Goal: Information Seeking & Learning: Check status

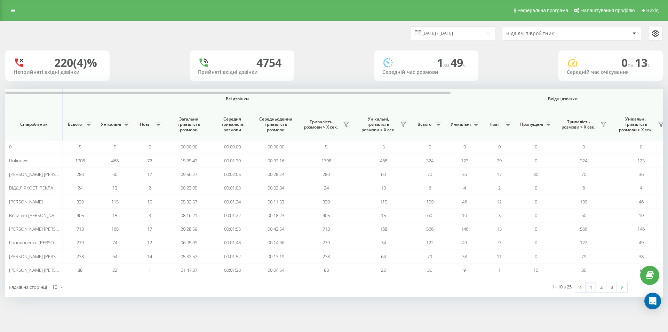
click at [22, 11] on div "Реферальна програма Налаштування профілю Вихід" at bounding box center [334, 10] width 668 height 21
click at [16, 10] on link at bounding box center [13, 11] width 13 height 10
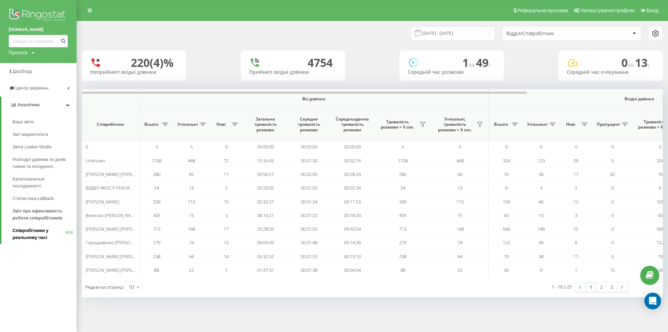
click at [33, 230] on span "Співробітники у реальному часі" at bounding box center [39, 234] width 53 height 14
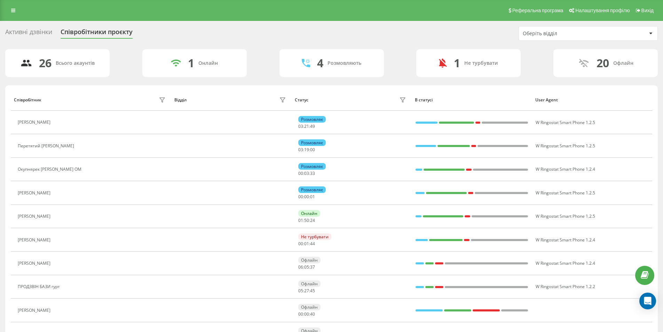
drag, startPoint x: 47, startPoint y: 4, endPoint x: 43, endPoint y: 1, distance: 4.5
click at [46, 3] on div "Реферальна програма Налаштування профілю Вихід" at bounding box center [331, 10] width 663 height 21
click at [13, 12] on icon at bounding box center [13, 10] width 4 height 5
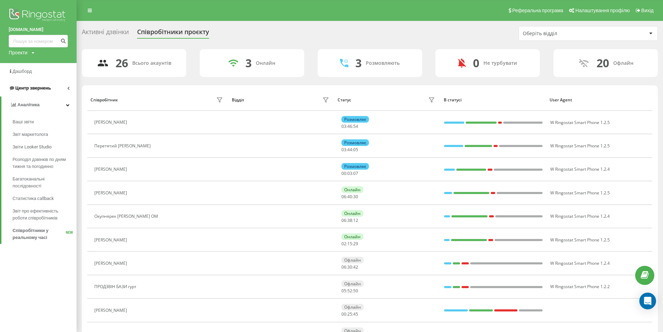
click at [37, 85] on link "Центр звернень" at bounding box center [38, 88] width 77 height 17
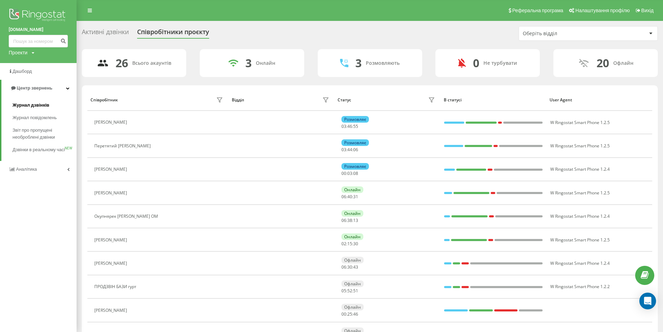
click at [38, 104] on span "Журнал дзвінків" at bounding box center [31, 105] width 37 height 7
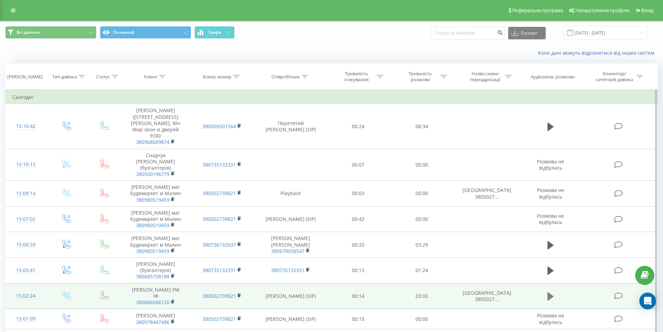
click at [550, 293] on icon at bounding box center [550, 296] width 6 height 8
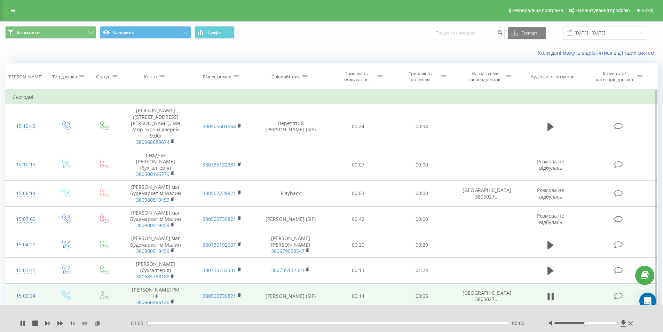
click at [593, 324] on div at bounding box center [591, 322] width 86 height 7
click at [590, 322] on div at bounding box center [585, 323] width 63 height 2
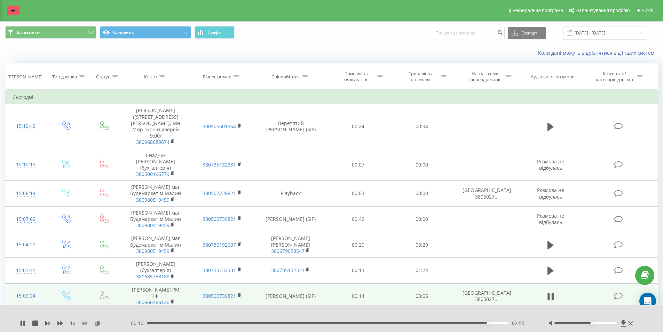
click at [19, 7] on link at bounding box center [13, 11] width 13 height 10
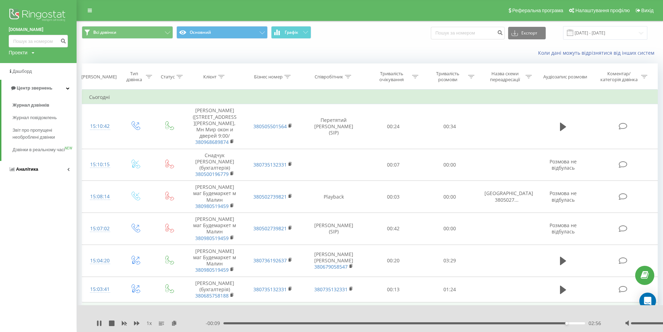
click at [43, 173] on link "Аналiтика" at bounding box center [38, 169] width 77 height 17
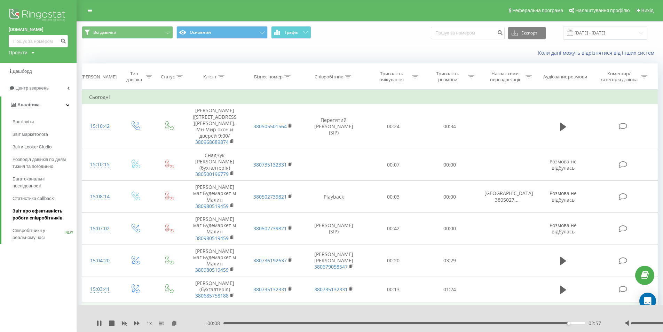
click at [43, 216] on span "Звіт про ефективність роботи співробітників" at bounding box center [43, 214] width 61 height 14
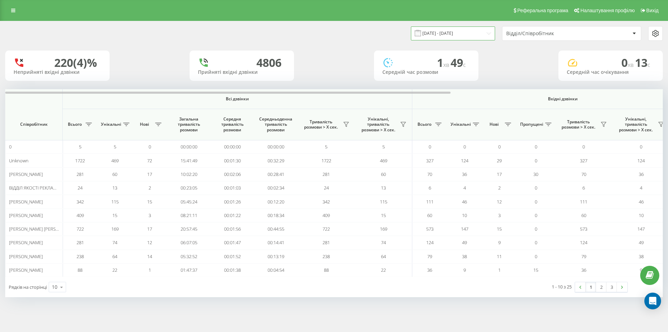
click at [430, 33] on input "[DATE] - [DATE]" at bounding box center [453, 33] width 84 height 14
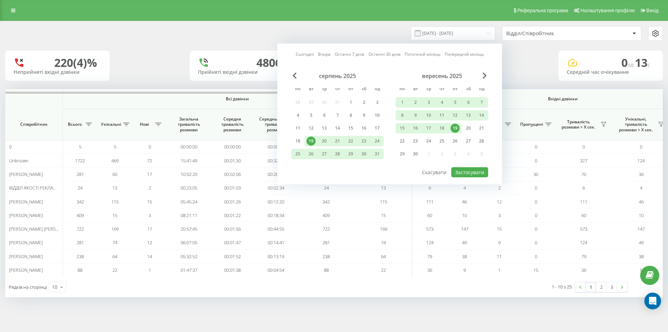
click at [456, 126] on div "19" at bounding box center [455, 127] width 9 height 9
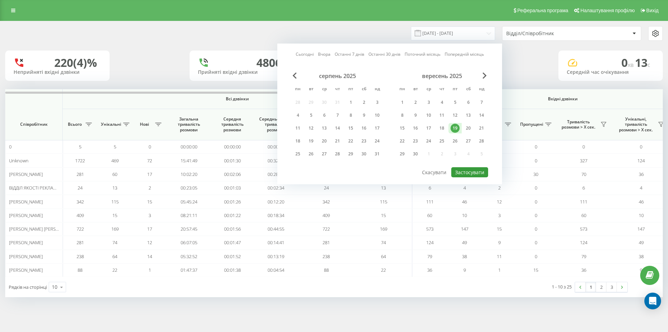
click at [467, 172] on button "Застосувати" at bounding box center [469, 172] width 37 height 10
type input "19.09.2025 - 19.09.2025"
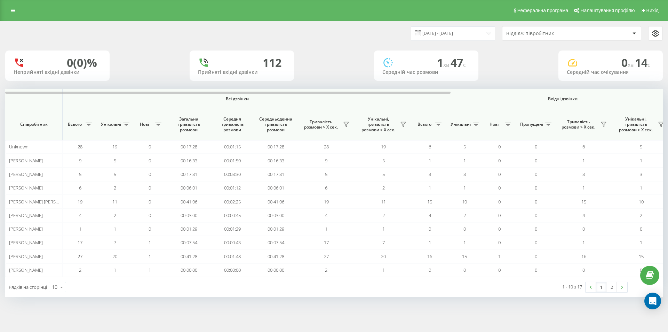
click at [51, 284] on div "10 10 25 50 100" at bounding box center [57, 286] width 17 height 10
click at [51, 259] on div "25" at bounding box center [57, 257] width 17 height 10
